Goal: Navigation & Orientation: Find specific page/section

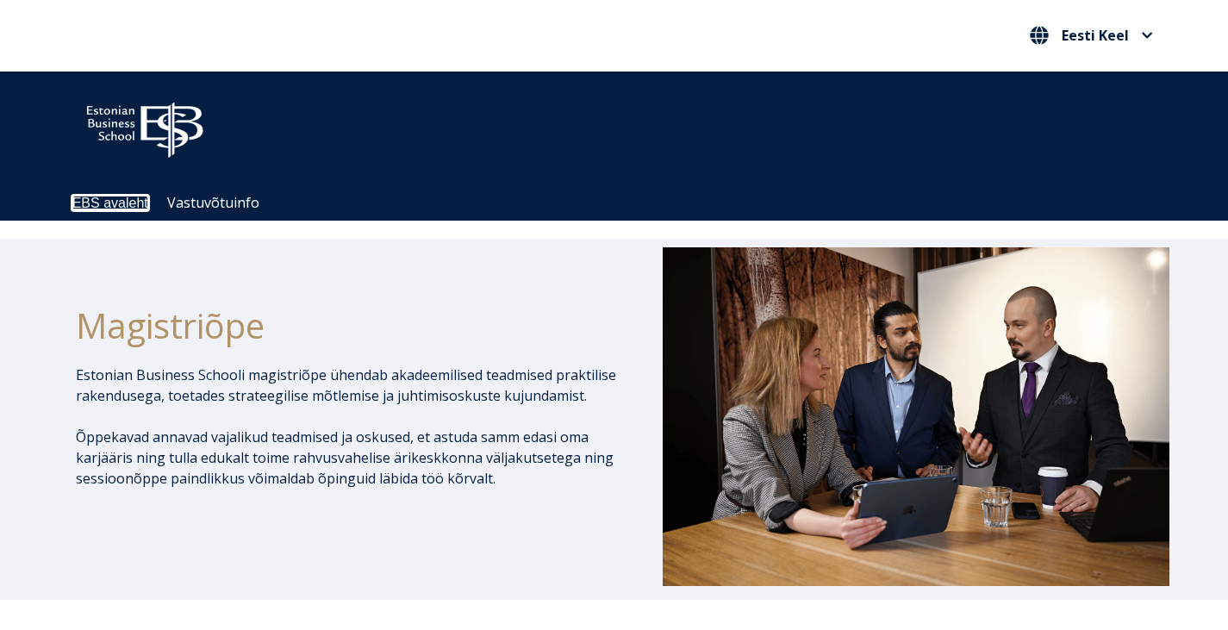
click at [110, 207] on link "EBS avaleht" at bounding box center [110, 203] width 76 height 15
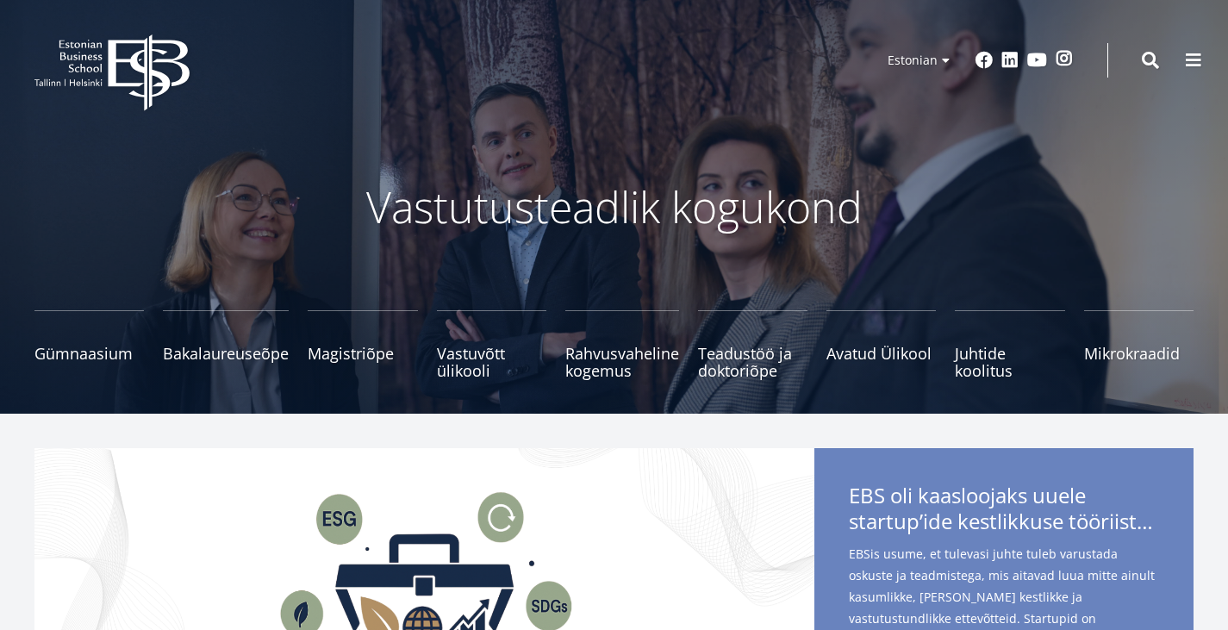
click at [1056, 59] on link "Instagram" at bounding box center [1064, 58] width 17 height 17
click at [1084, 334] on link "Mikrokraadid" at bounding box center [1138, 344] width 109 height 69
